Goal: Information Seeking & Learning: Learn about a topic

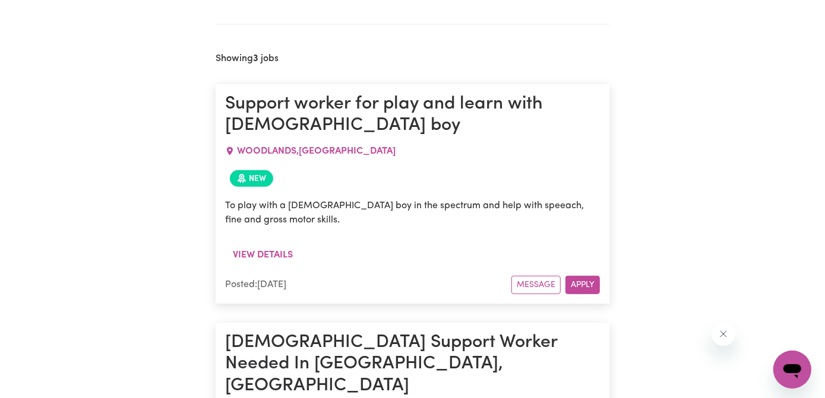
scroll to position [430, 0]
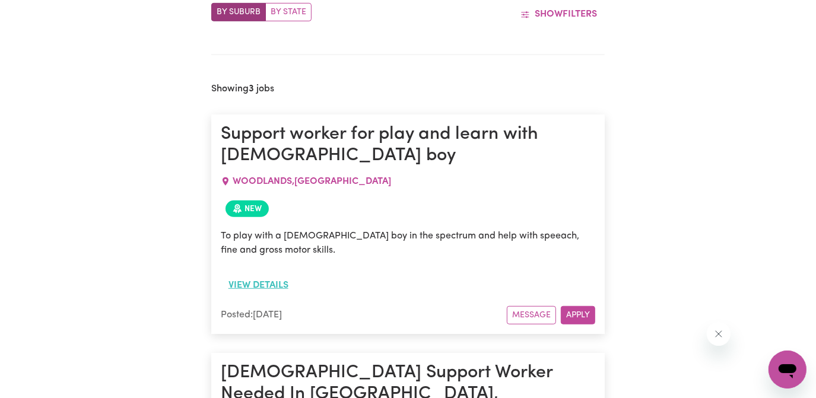
click at [275, 284] on button "View details" at bounding box center [258, 285] width 75 height 23
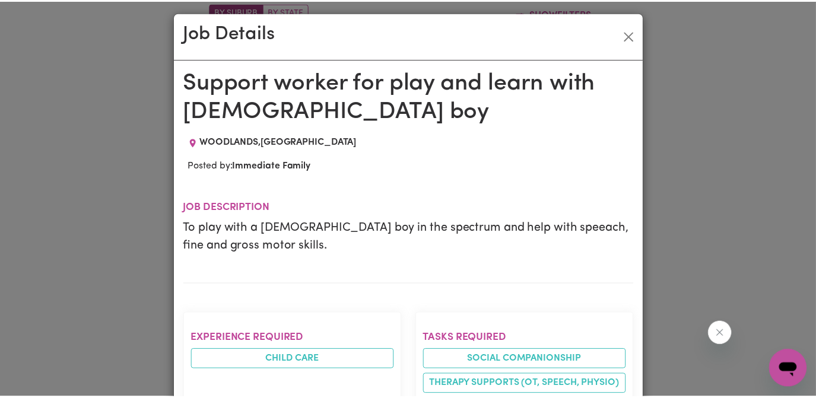
scroll to position [0, 0]
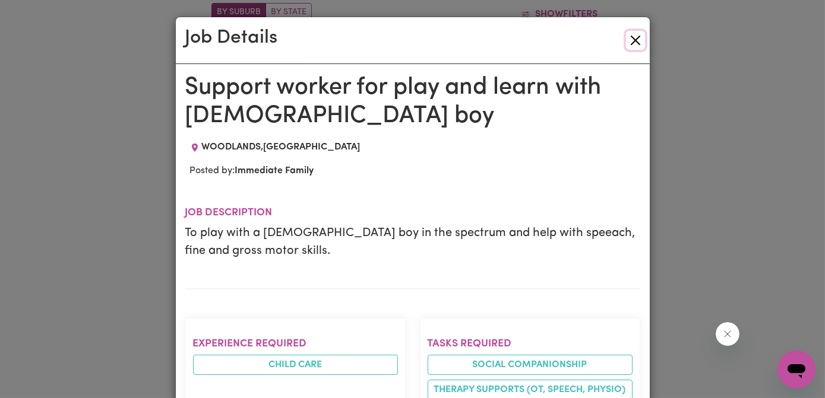
click at [632, 40] on button "Close" at bounding box center [635, 40] width 19 height 19
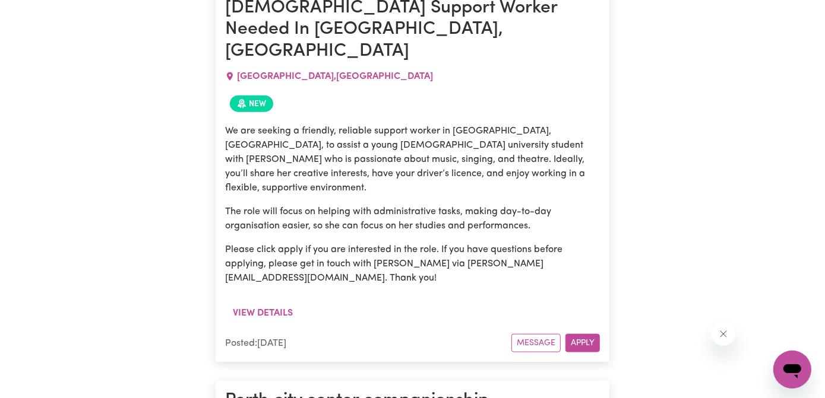
scroll to position [862, 0]
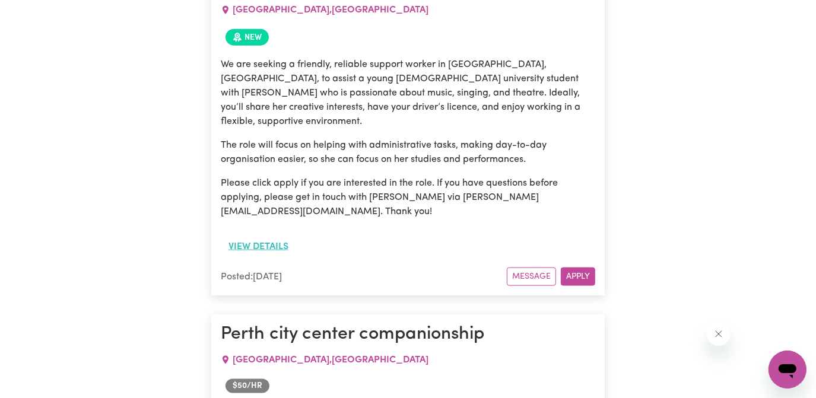
click at [267, 236] on button "View details" at bounding box center [258, 247] width 75 height 23
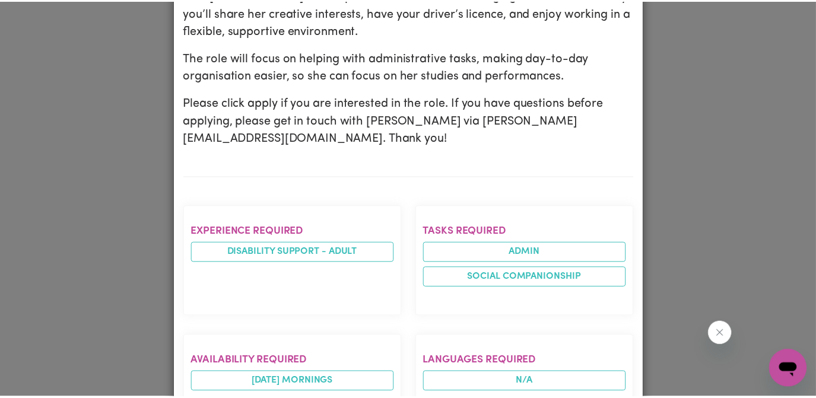
scroll to position [0, 0]
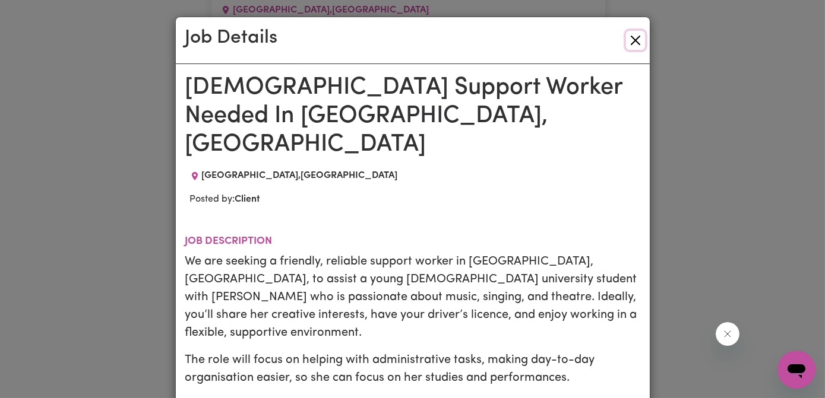
click at [632, 40] on button "Close" at bounding box center [635, 40] width 19 height 19
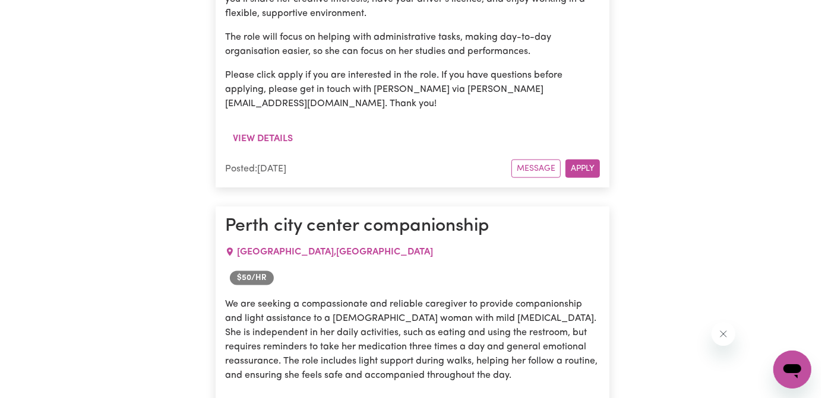
scroll to position [1078, 0]
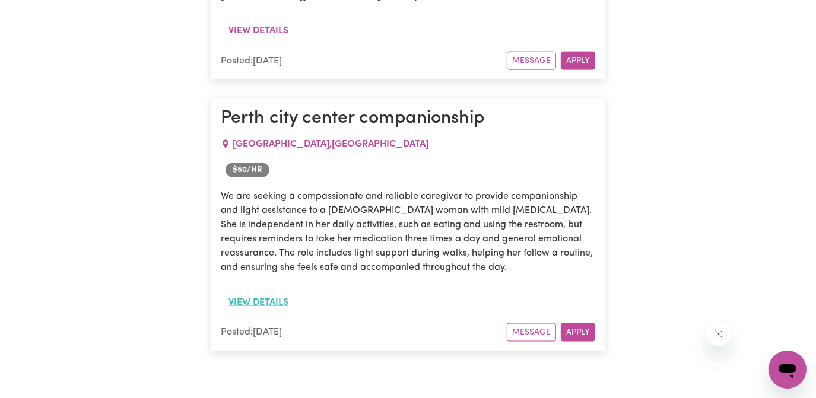
click at [272, 291] on button "View details" at bounding box center [258, 302] width 75 height 23
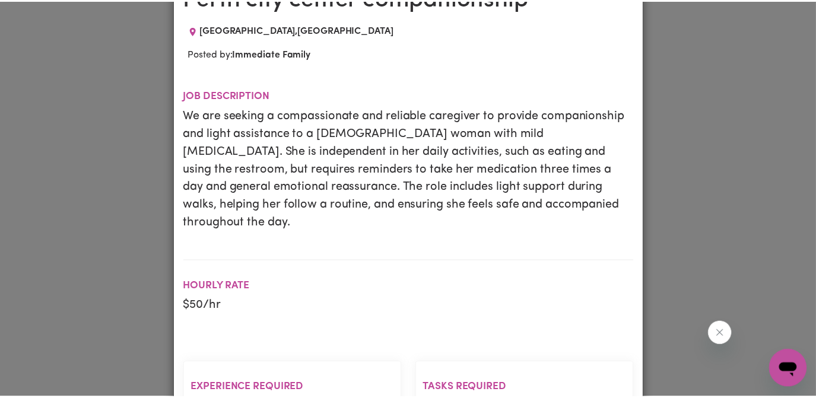
scroll to position [0, 0]
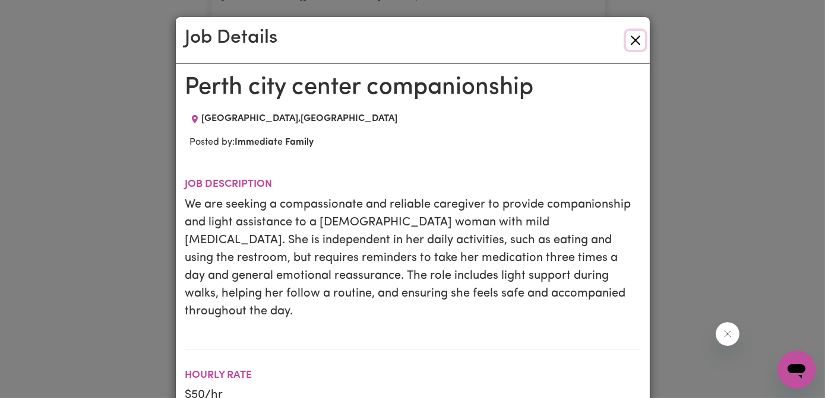
click at [632, 40] on button "Close" at bounding box center [635, 40] width 19 height 19
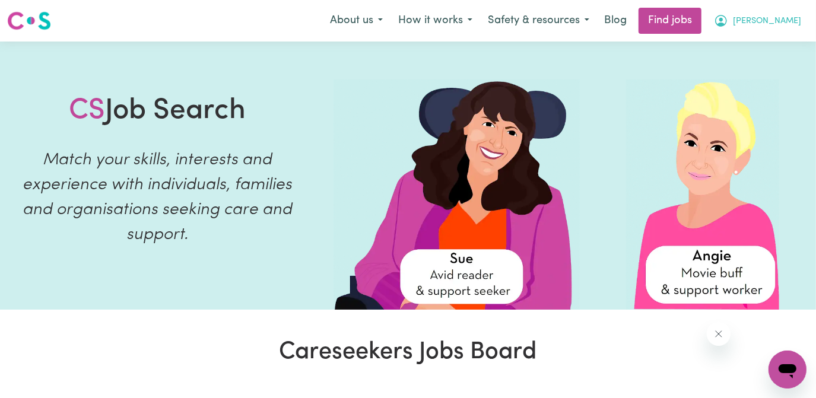
click at [780, 19] on span "[PERSON_NAME]" at bounding box center [767, 21] width 68 height 13
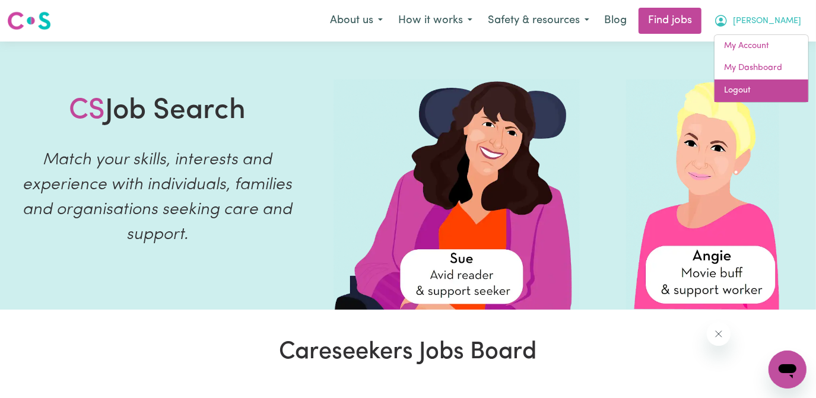
click at [746, 91] on link "Logout" at bounding box center [762, 91] width 94 height 23
